Goal: Task Accomplishment & Management: Complete application form

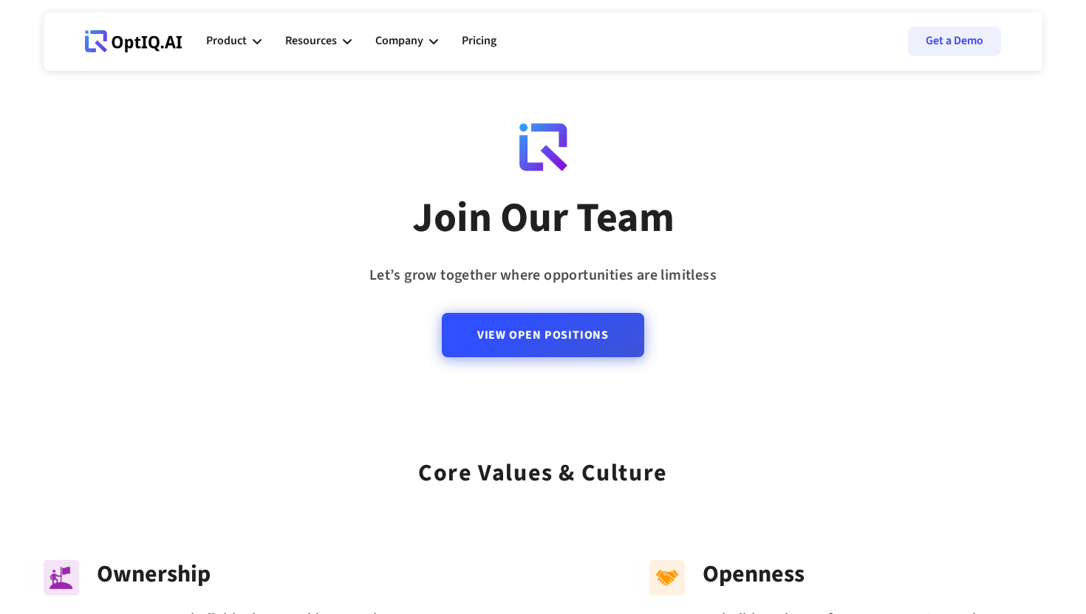
click at [531, 340] on link "View Open Positions" at bounding box center [543, 335] width 202 height 44
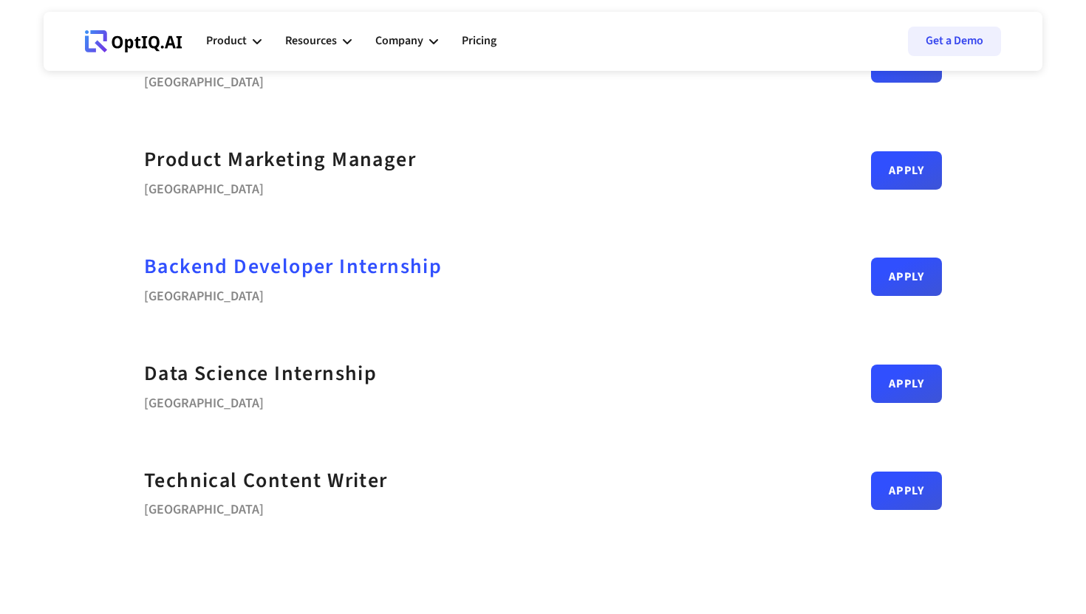
scroll to position [543, 0]
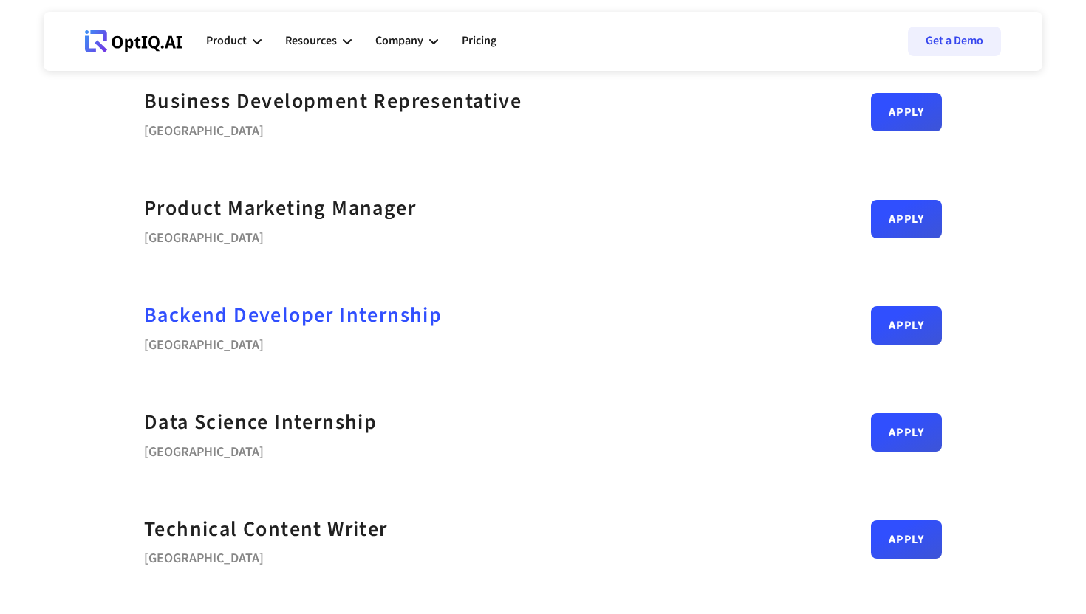
click at [338, 305] on strong "Backend Developer Internship" at bounding box center [293, 316] width 298 height 30
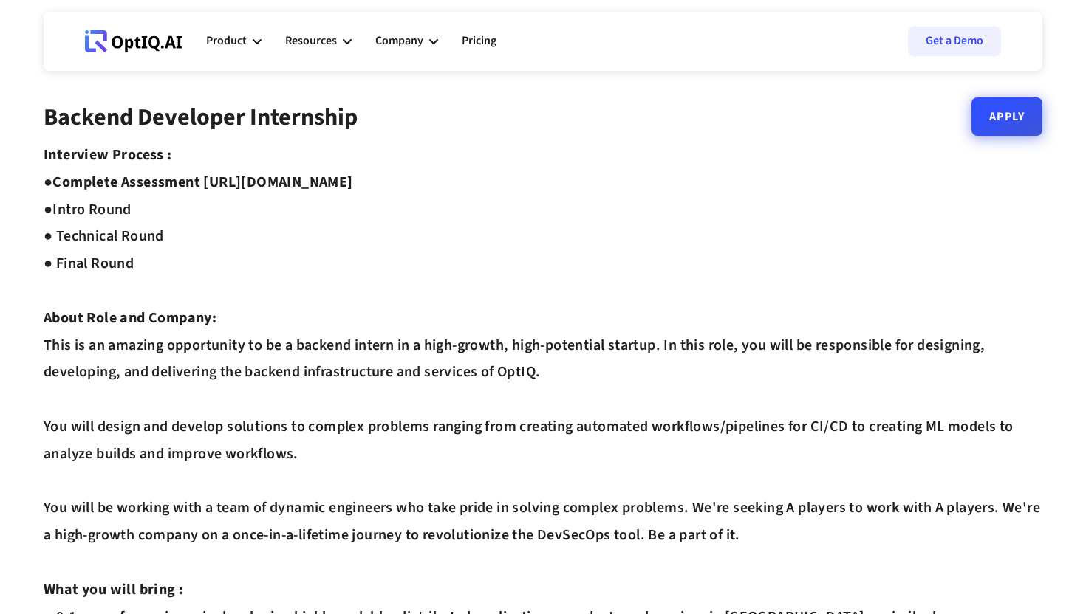
click at [1019, 133] on link "Apply" at bounding box center [1006, 116] width 71 height 38
click at [1003, 122] on link "Apply" at bounding box center [1006, 116] width 71 height 38
click at [1005, 123] on link "Apply" at bounding box center [1006, 116] width 71 height 38
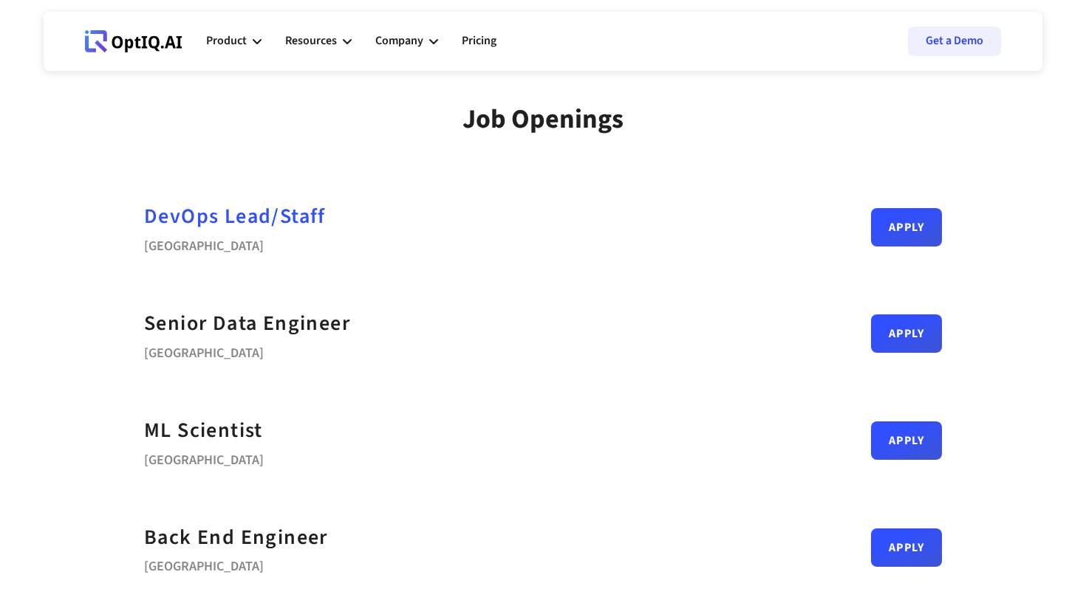
click at [258, 222] on div "DevOps Lead/Staff" at bounding box center [235, 216] width 182 height 33
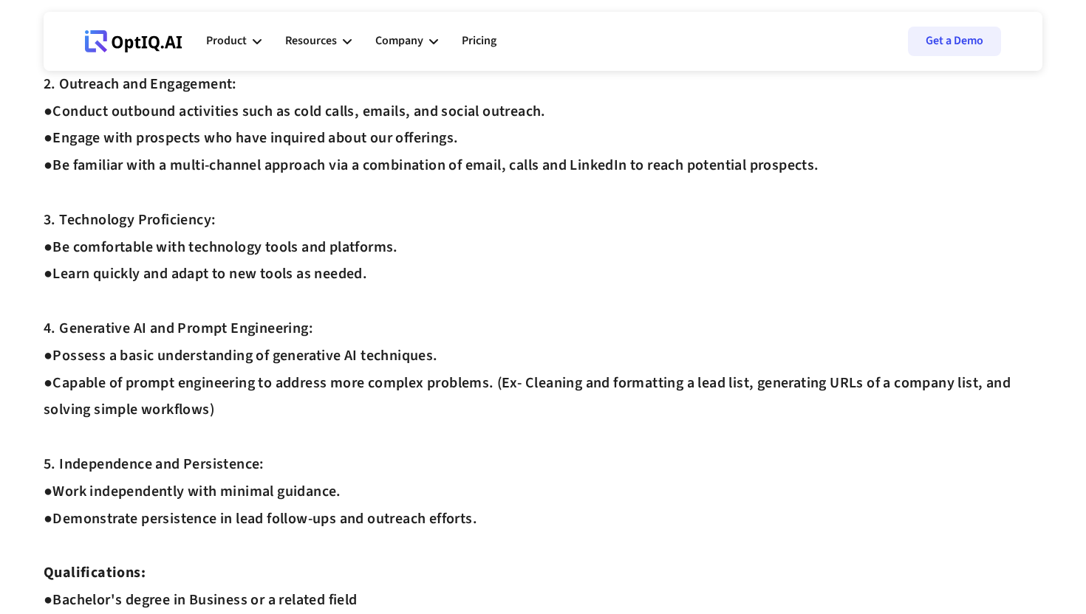
scroll to position [372, 0]
